Goal: Task Accomplishment & Management: Use online tool/utility

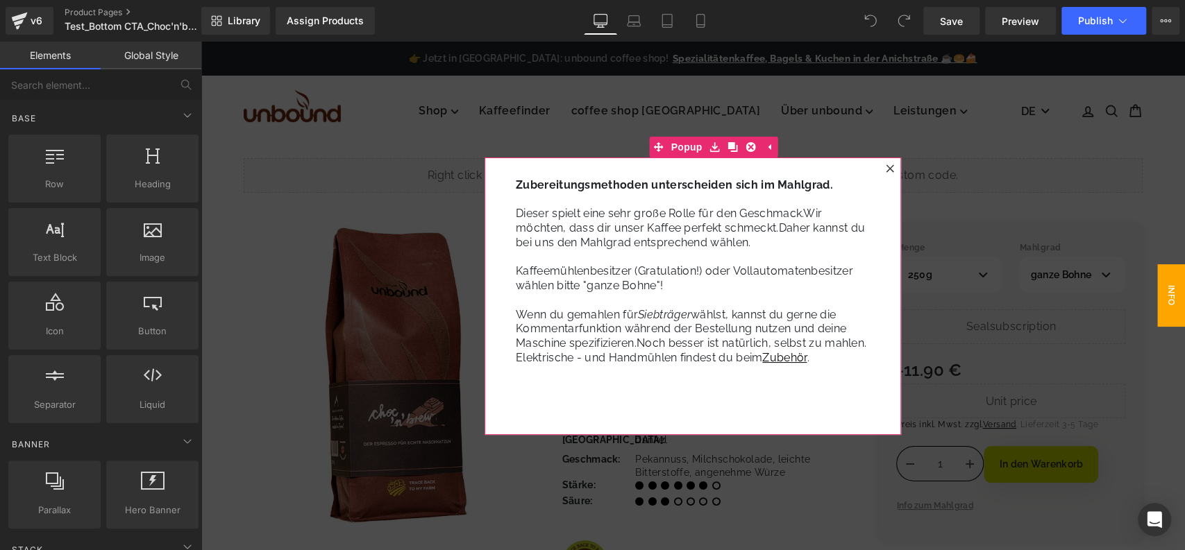
click at [883, 168] on div at bounding box center [889, 168] width 17 height 17
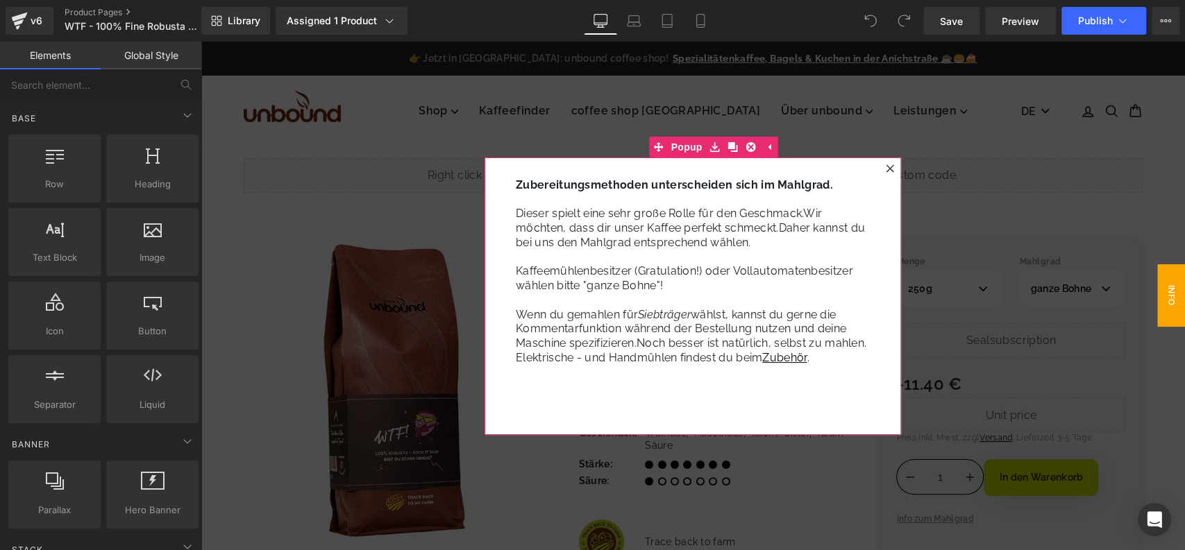
click at [886, 166] on icon at bounding box center [890, 168] width 8 height 8
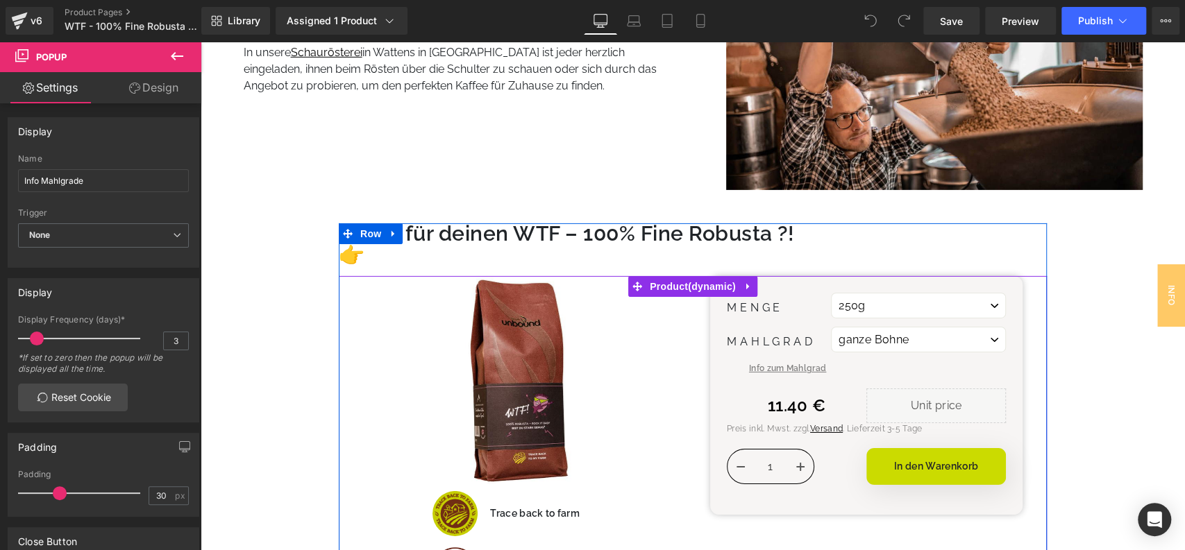
scroll to position [2935, 0]
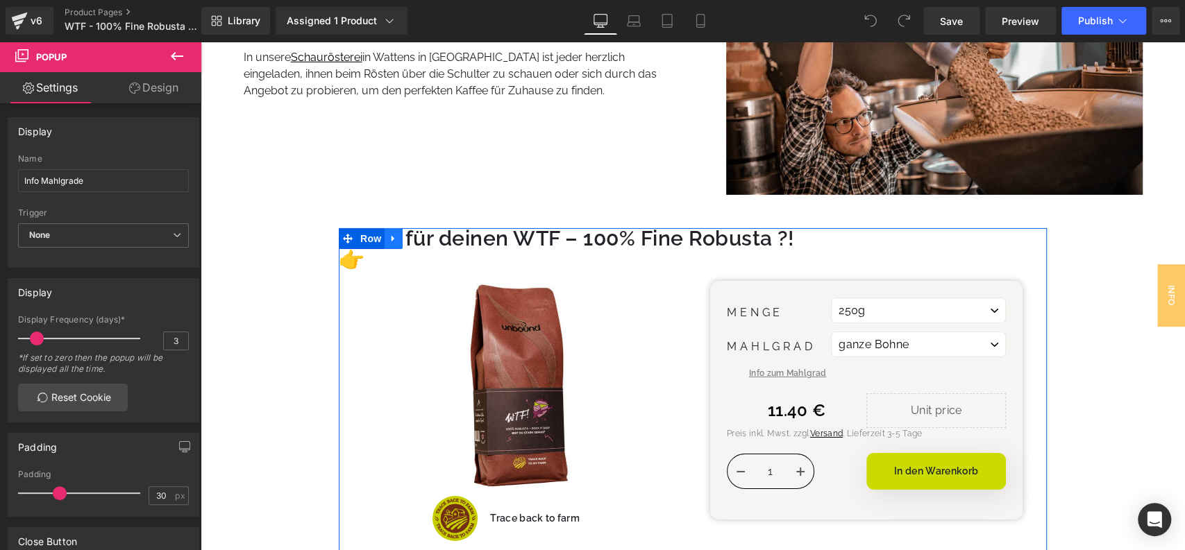
click at [395, 236] on icon at bounding box center [394, 239] width 10 height 10
click at [390, 242] on icon at bounding box center [394, 239] width 10 height 10
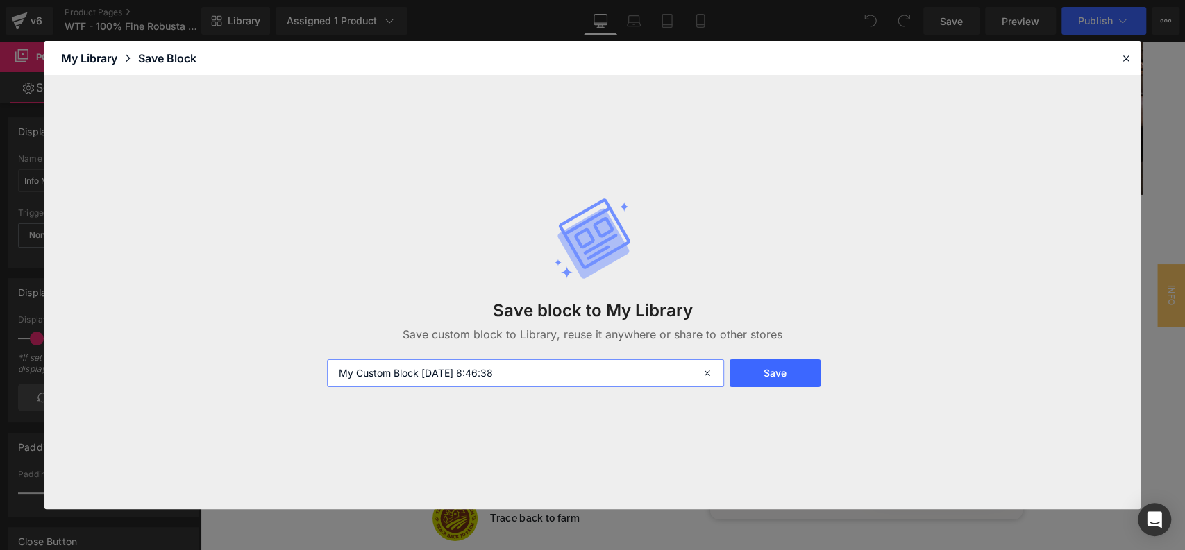
click at [561, 382] on input "My Custom Block 2025-10-15 8:46:38" at bounding box center [525, 374] width 397 height 28
type input "P"
type input "CTA_Seitenende_Product"
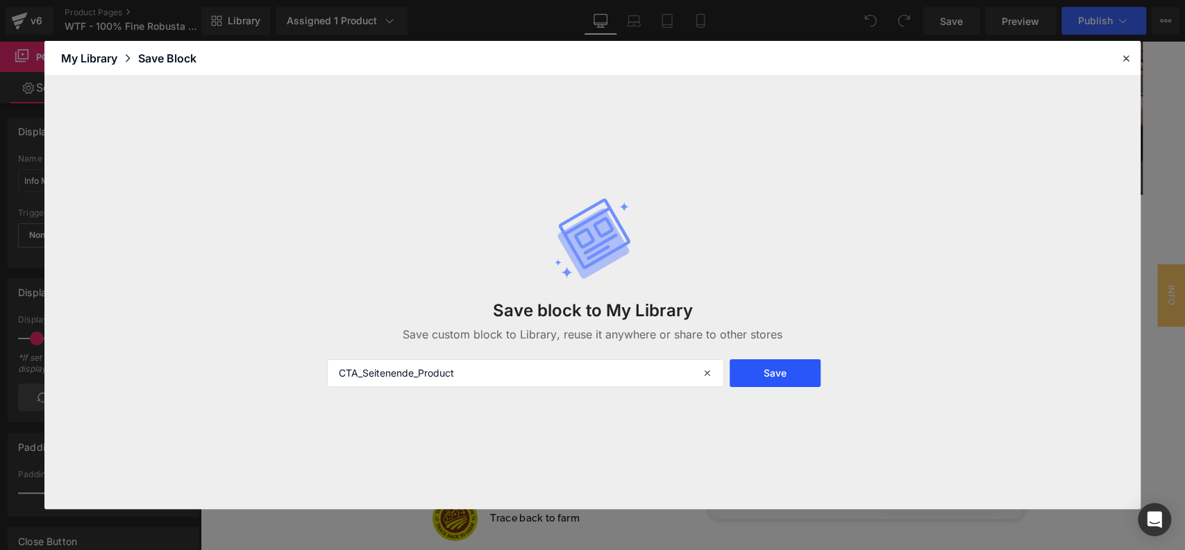
click at [784, 373] on button "Save" at bounding box center [775, 374] width 92 height 28
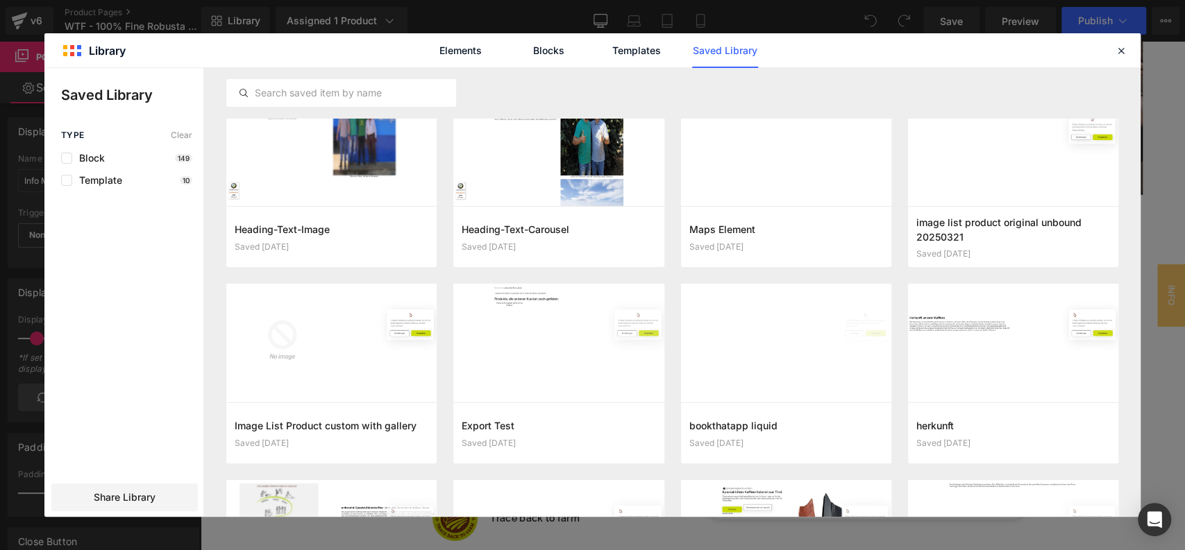
scroll to position [0, 0]
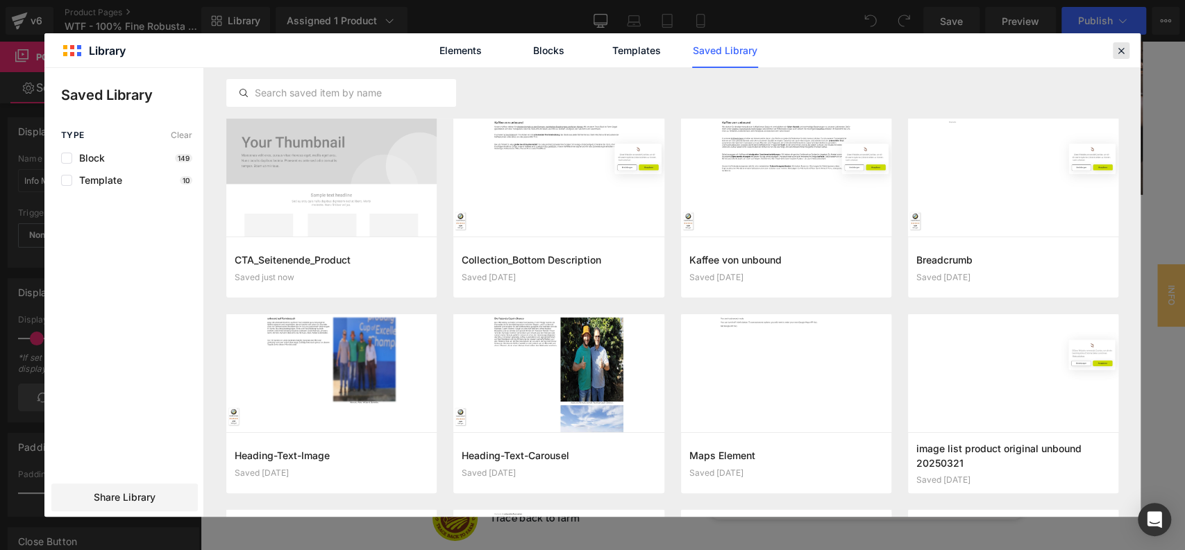
click at [1120, 54] on icon at bounding box center [1121, 50] width 12 height 12
